Goal: Find contact information: Find contact information

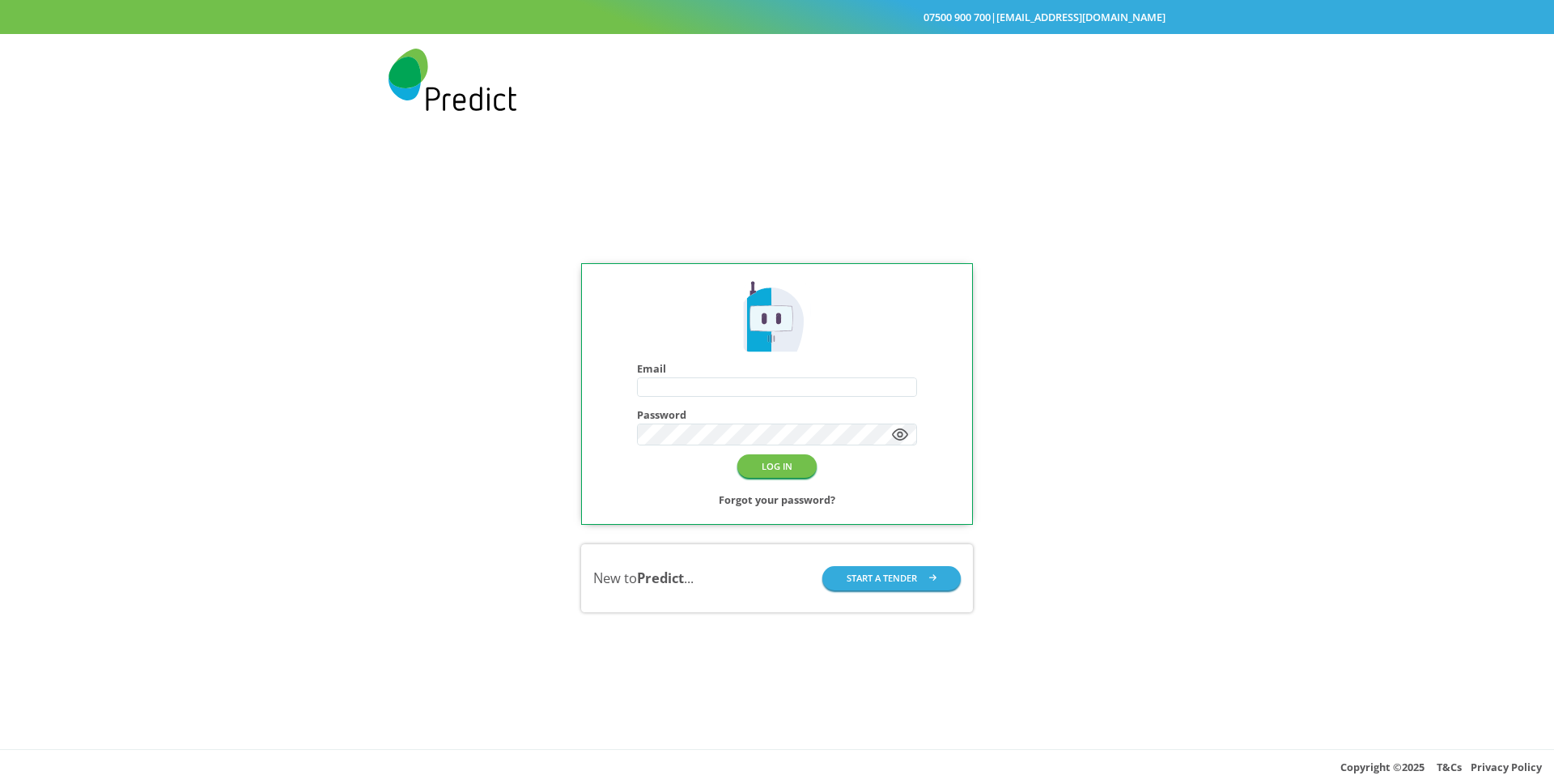
click at [738, 393] on input "text" at bounding box center [777, 386] width 278 height 18
type input "**********"
click at [782, 460] on button "LOG IN" at bounding box center [777, 466] width 79 height 23
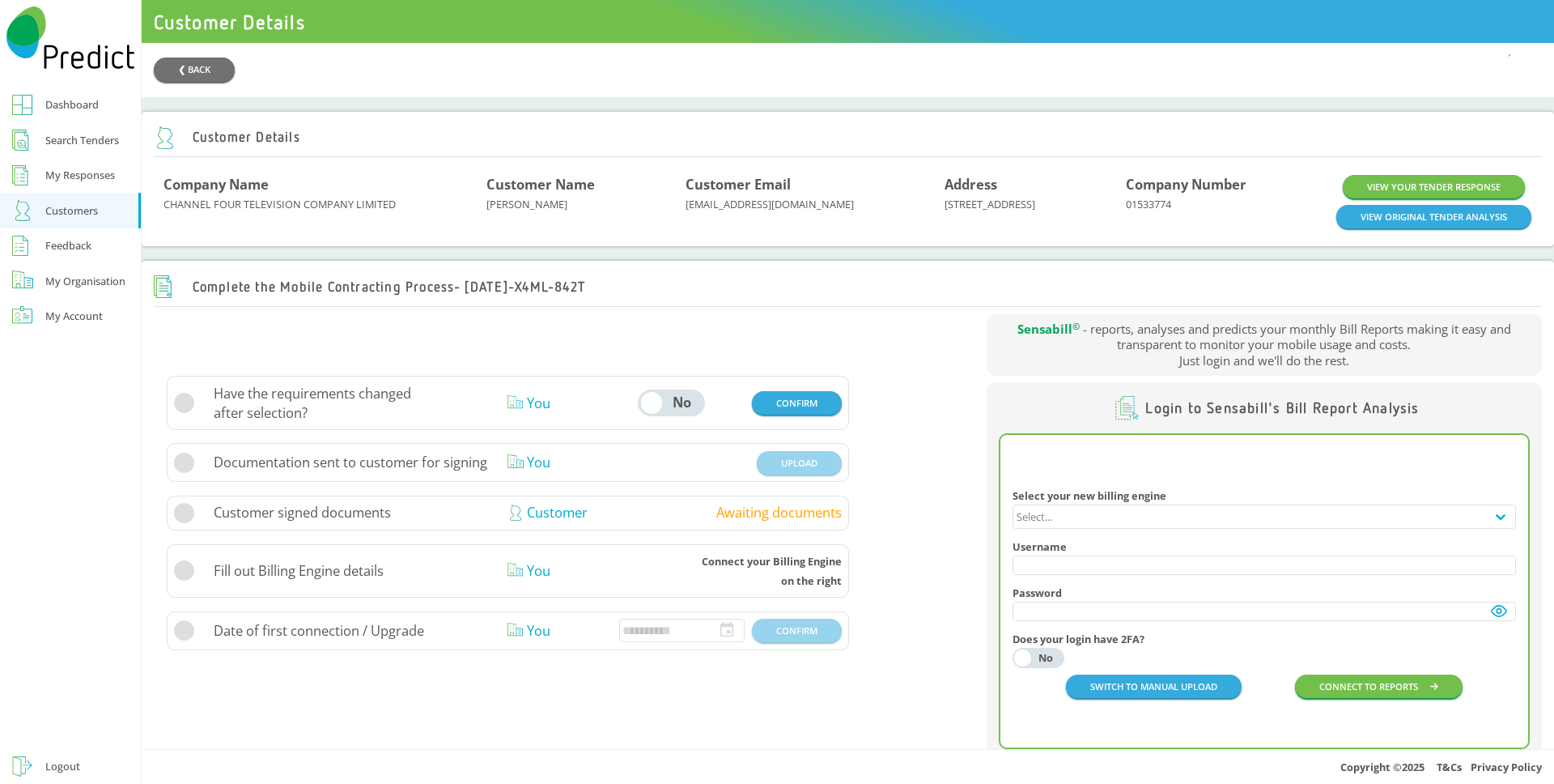
click at [711, 144] on div "Customer Details" at bounding box center [847, 138] width 1388 height 39
drag, startPoint x: 833, startPoint y: 219, endPoint x: 707, endPoint y: 214, distance: 126.1
click at [707, 216] on div "Customer Email [EMAIL_ADDRESS][DOMAIN_NAME]" at bounding box center [816, 201] width 259 height 53
